Goal: Information Seeking & Learning: Learn about a topic

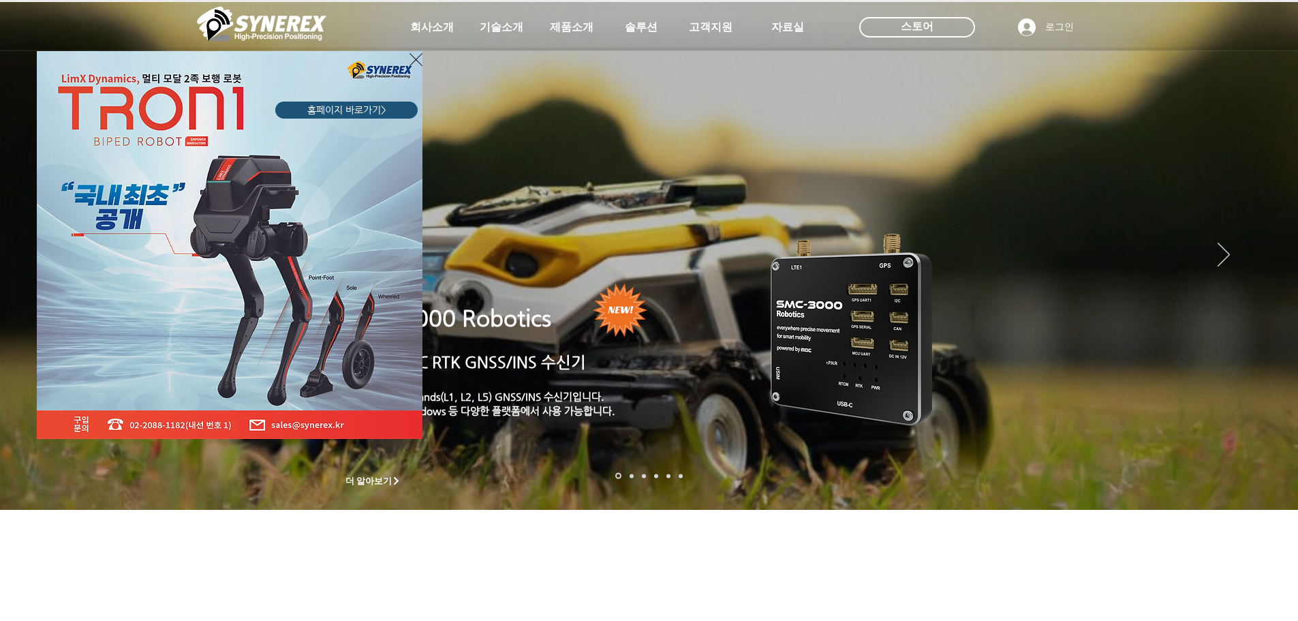
click at [418, 61] on icon "사이트로 돌아가기" at bounding box center [415, 59] width 13 height 17
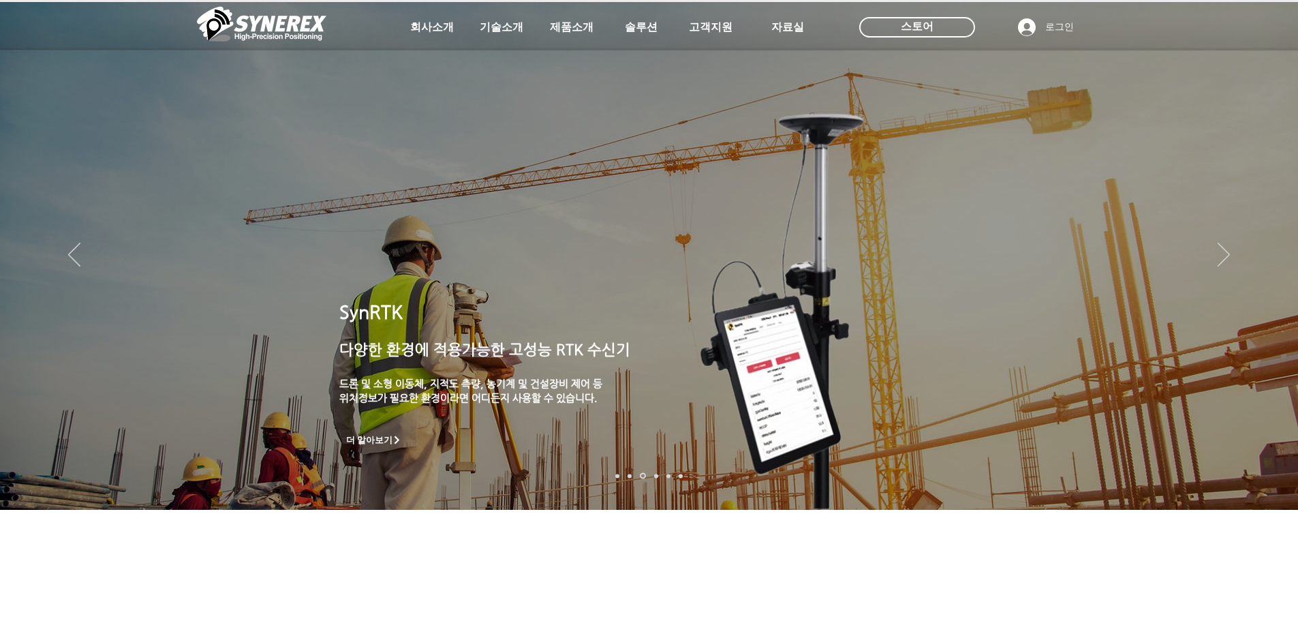
click at [97, 255] on img "슬라이드쇼" at bounding box center [649, 256] width 1298 height 508
click at [71, 258] on icon "이전" at bounding box center [74, 255] width 12 height 24
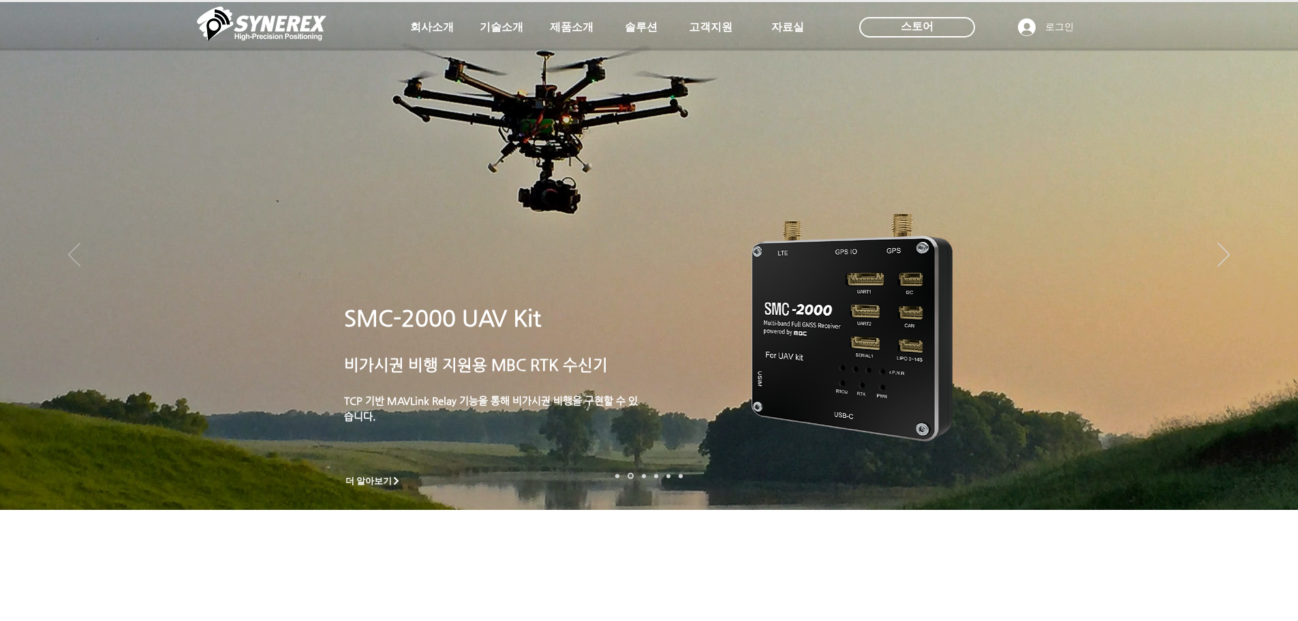
click at [71, 258] on icon "이전" at bounding box center [74, 255] width 12 height 24
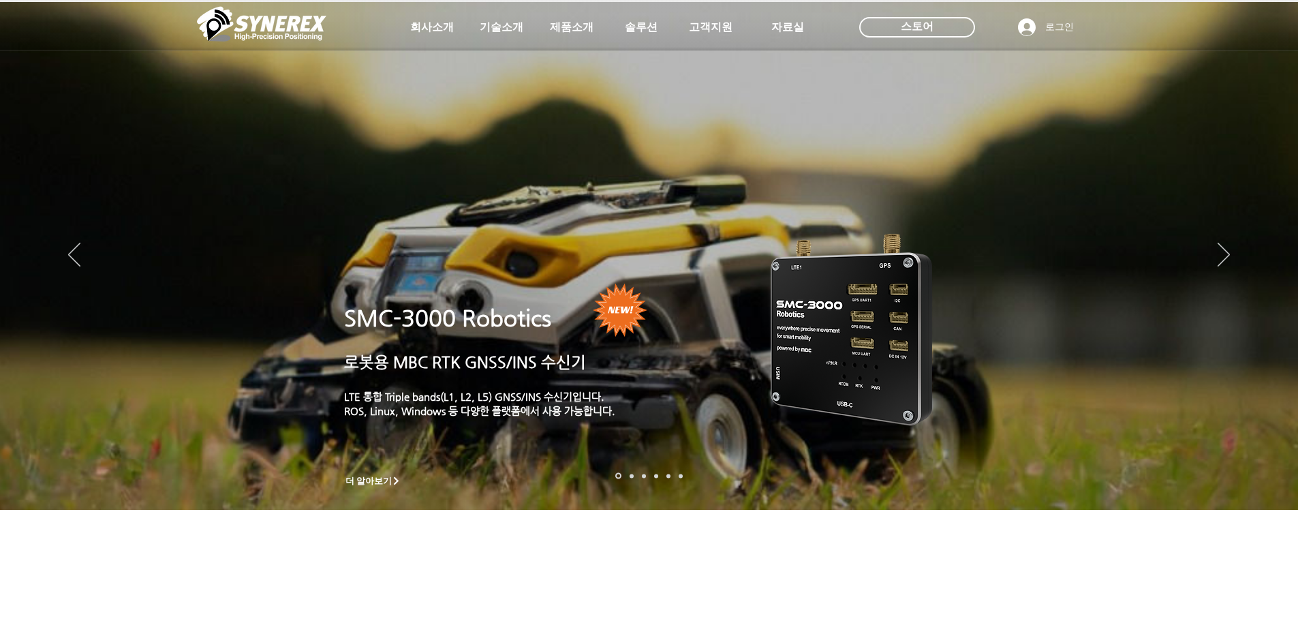
click at [538, 403] on p "ROS, Linux, Windows 등 다양한 플랫폼에서 사용 가능합니다." at bounding box center [492, 410] width 296 height 14
click at [377, 480] on span "더 알아보기" at bounding box center [368, 481] width 47 height 12
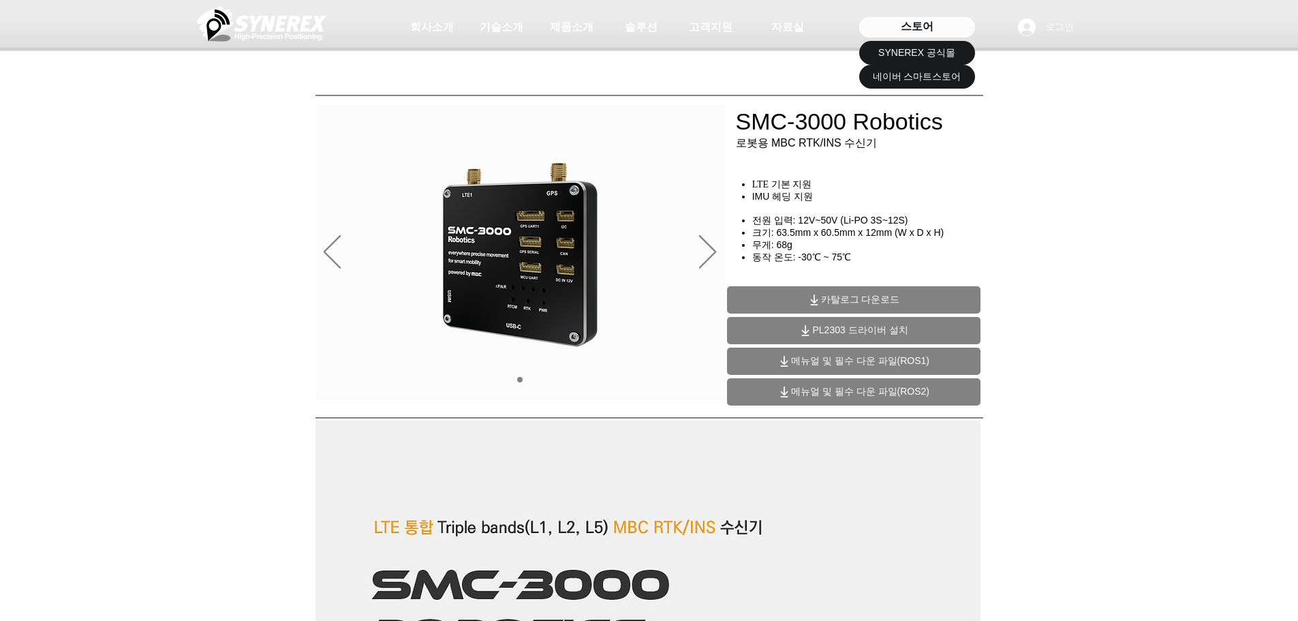
click at [892, 31] on div "스토어" at bounding box center [917, 27] width 116 height 20
click at [905, 51] on span "SYNEREX 공식몰" at bounding box center [916, 53] width 77 height 14
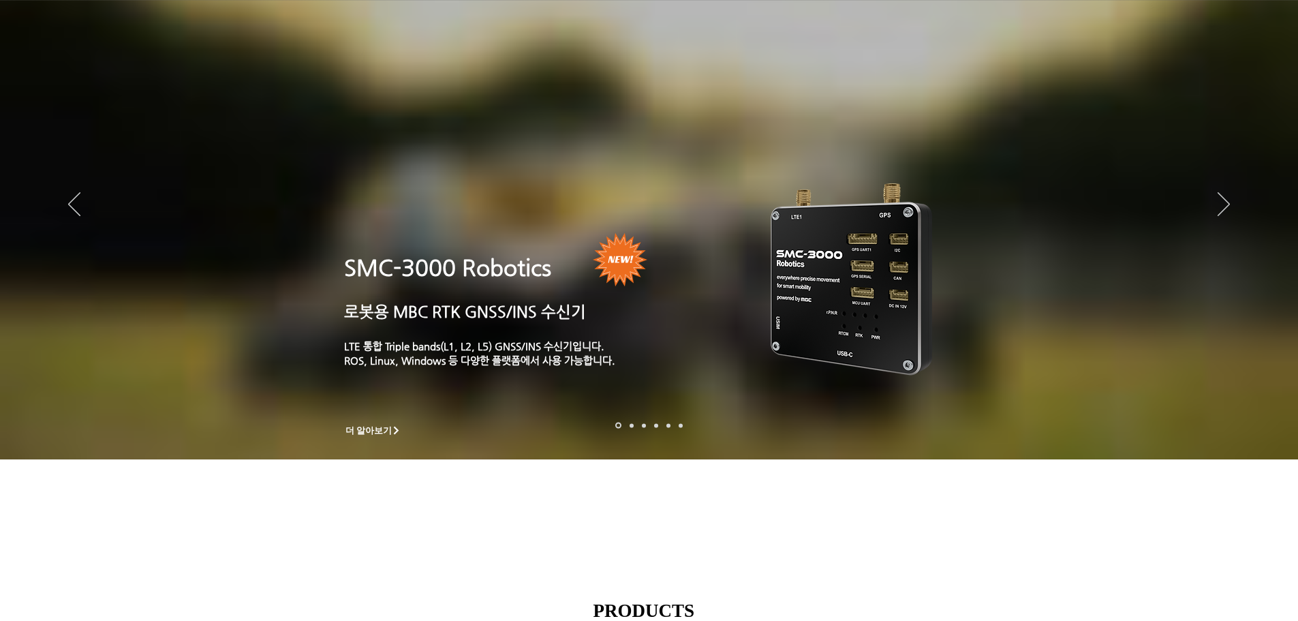
scroll to position [64, 0]
